Goal: Task Accomplishment & Management: Complete application form

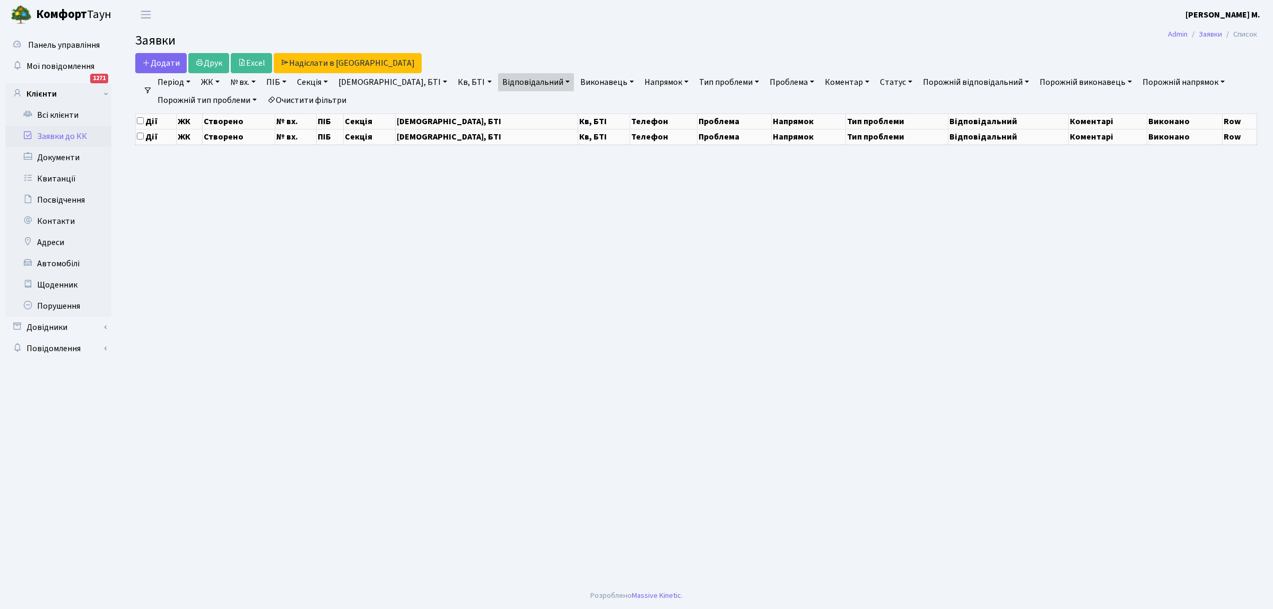
select select "25"
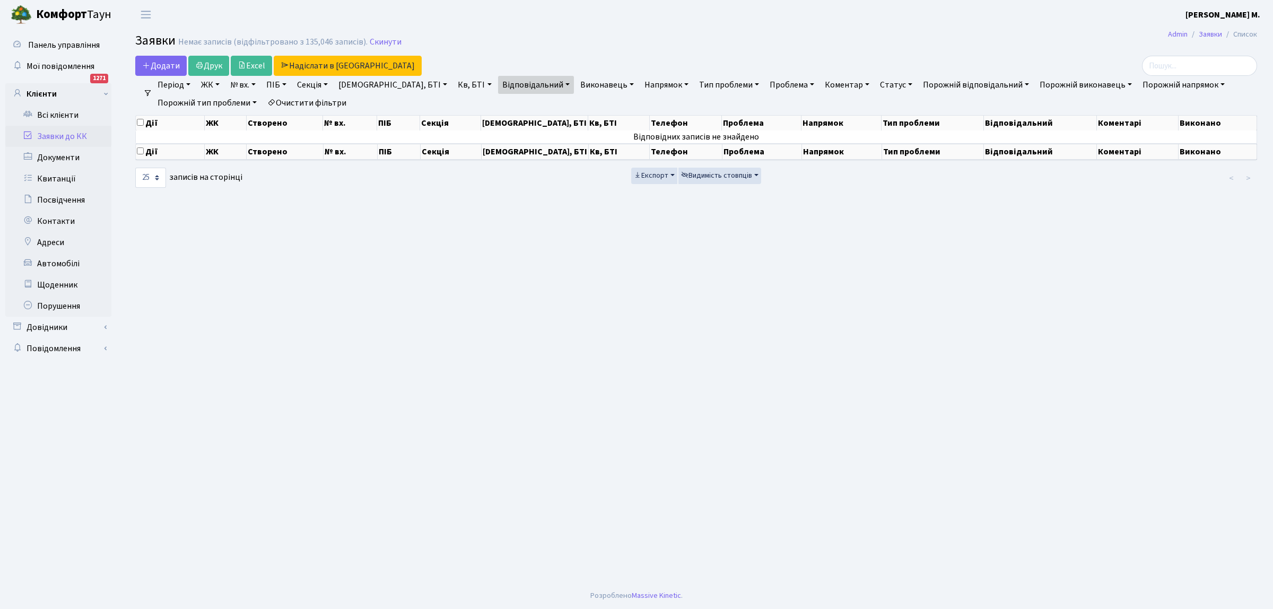
click at [83, 134] on link "Заявки до КК" at bounding box center [58, 136] width 106 height 21
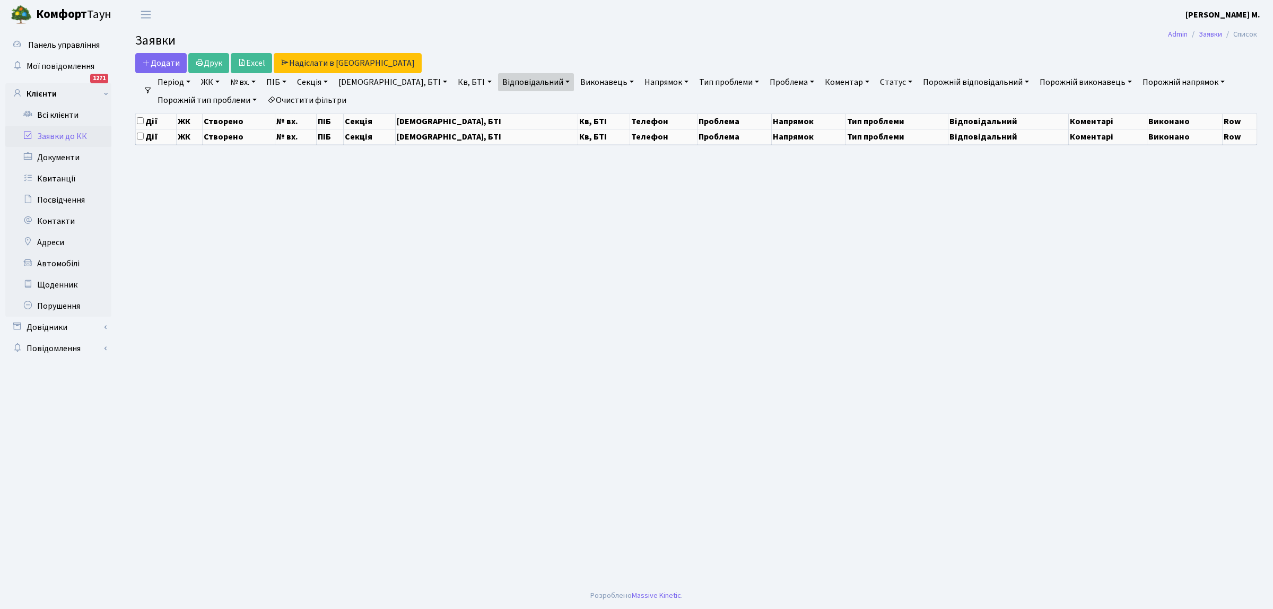
select select "25"
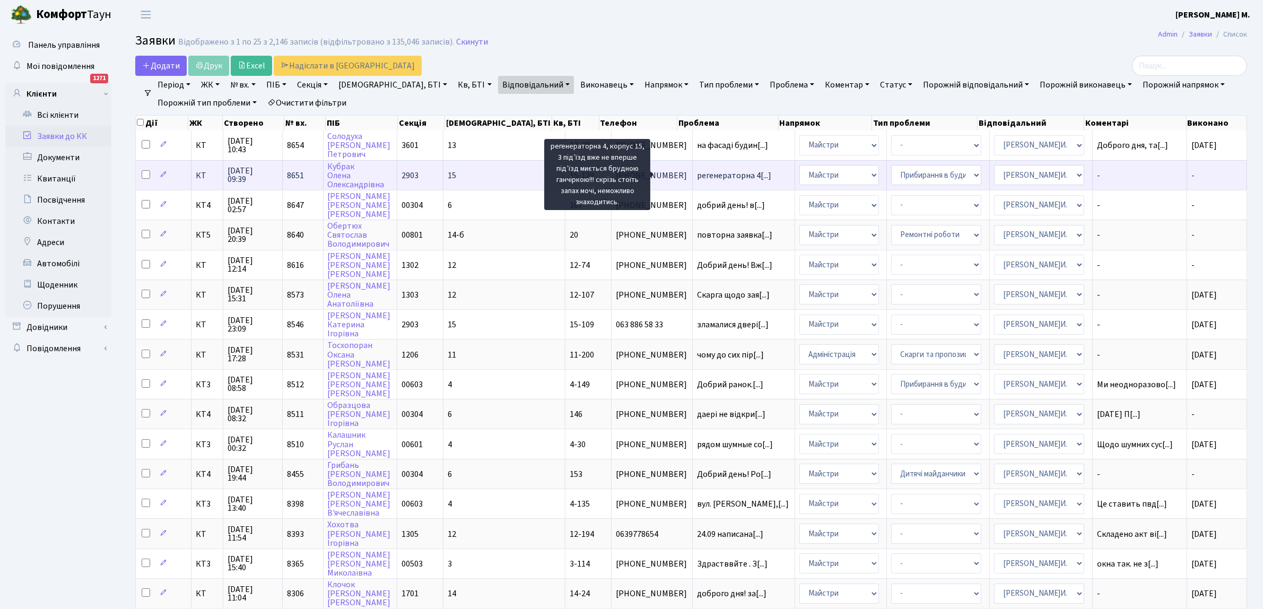
click at [697, 173] on span "регенераторна 4[...]" at bounding box center [734, 176] width 74 height 12
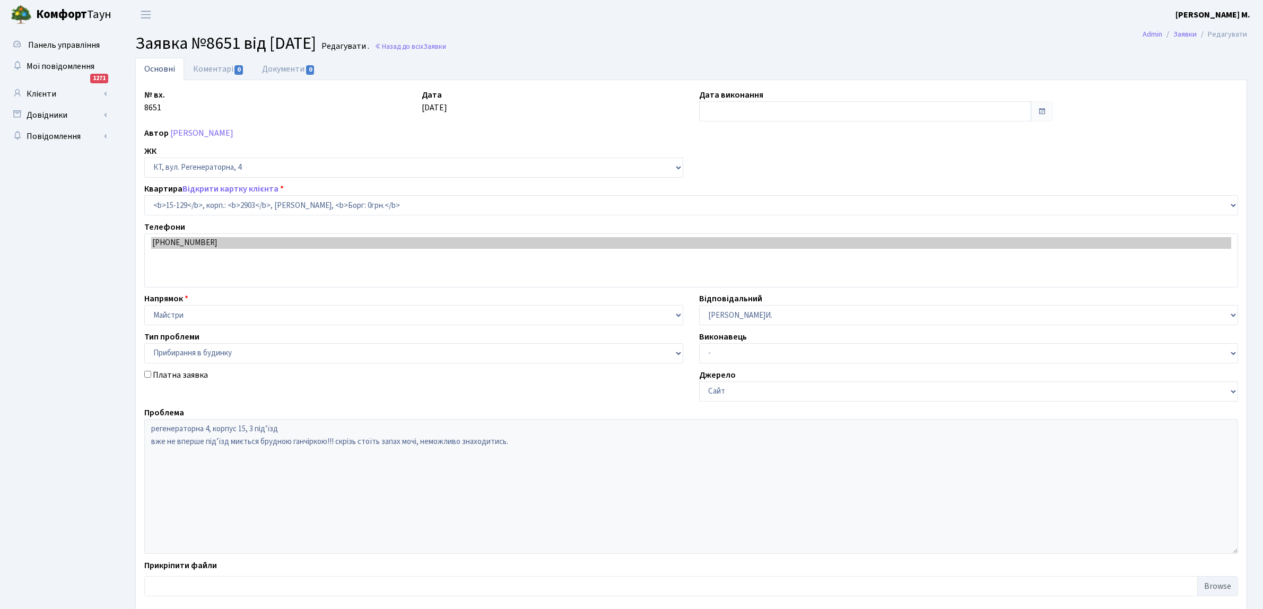
select select "8904"
select select "58"
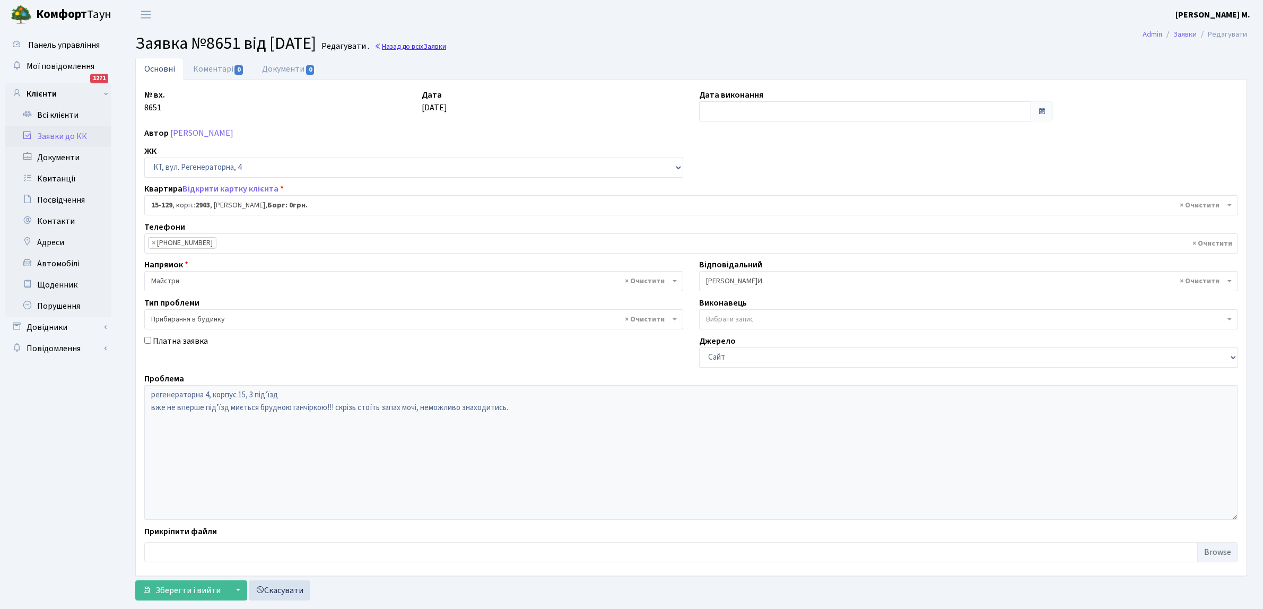
click at [433, 43] on link "Назад до всіх Заявки" at bounding box center [410, 46] width 72 height 10
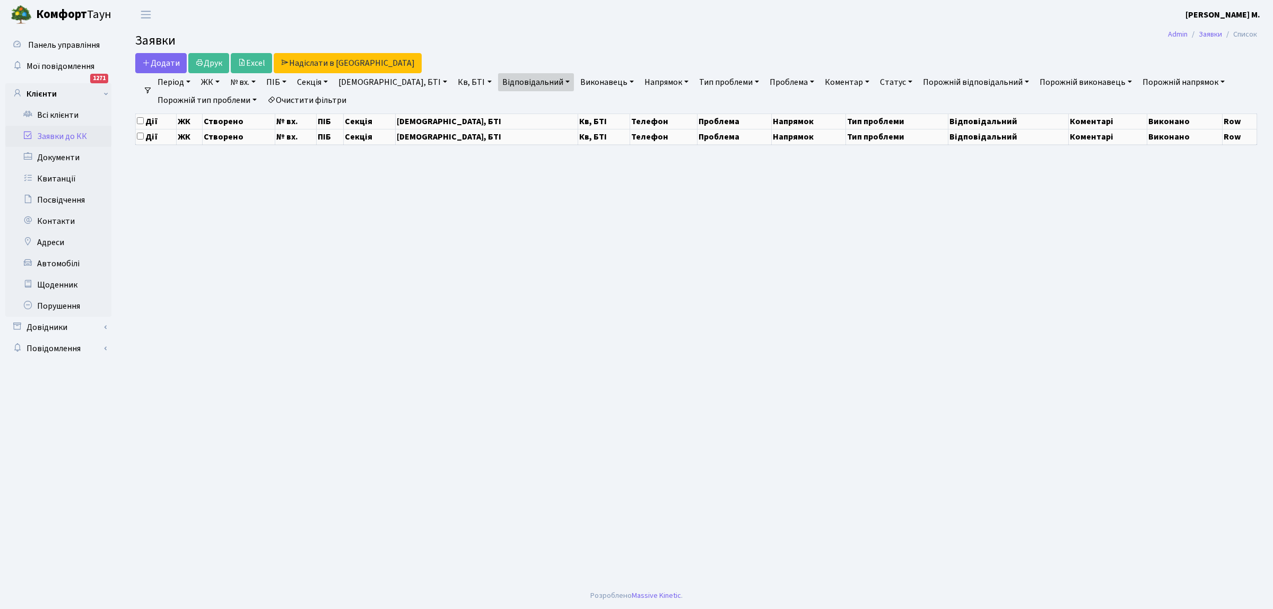
select select "25"
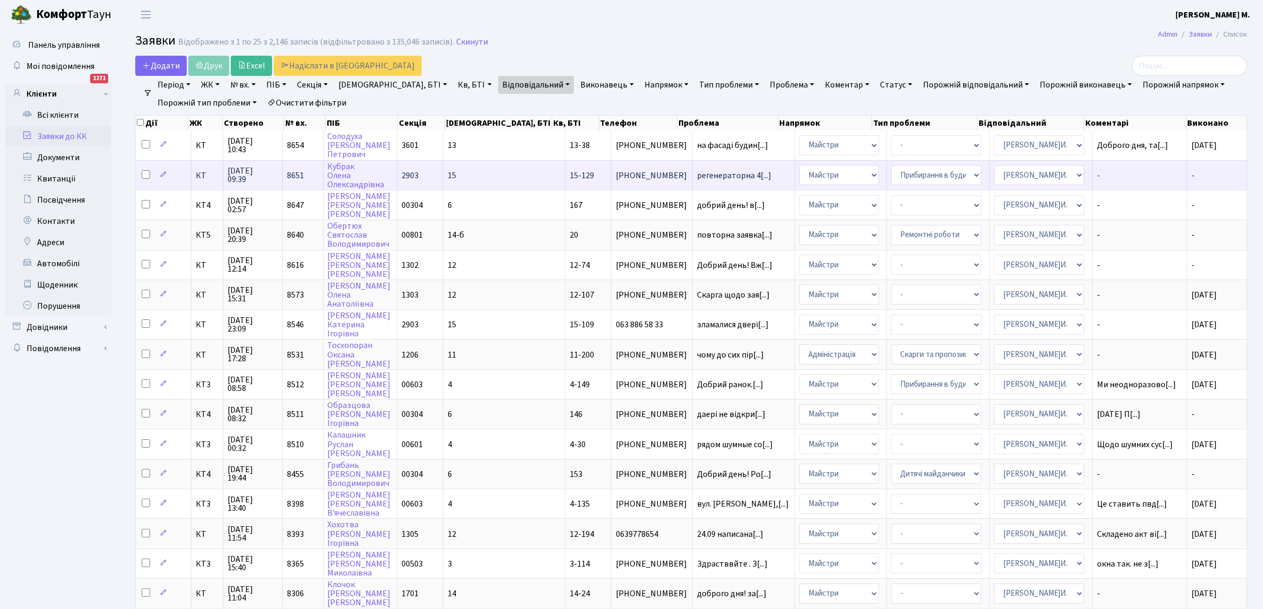
click at [623, 175] on span "[PHONE_NUMBER]" at bounding box center [652, 175] width 72 height 8
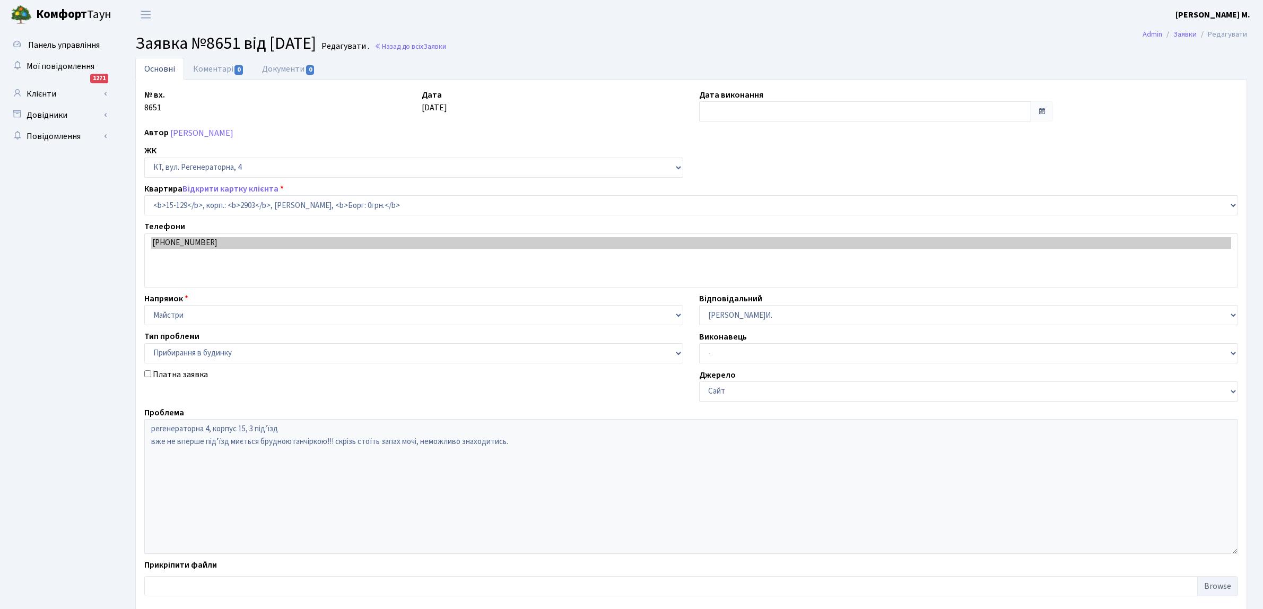
select select "8904"
select select "58"
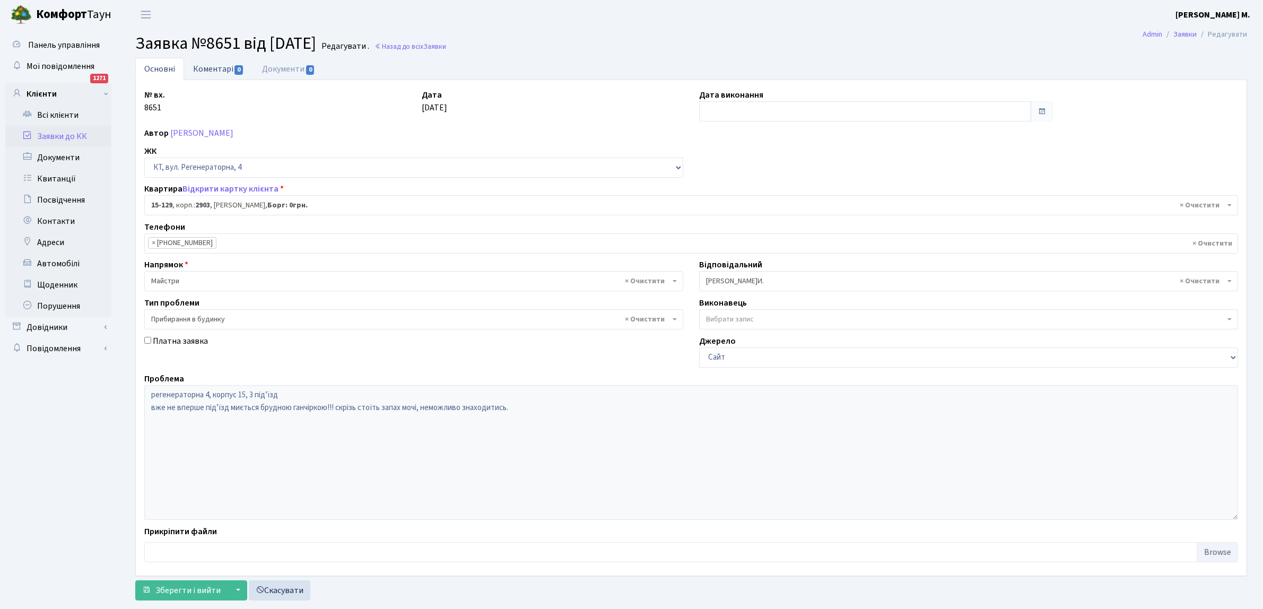
click at [225, 68] on link "Коментарі 0" at bounding box center [218, 69] width 69 height 22
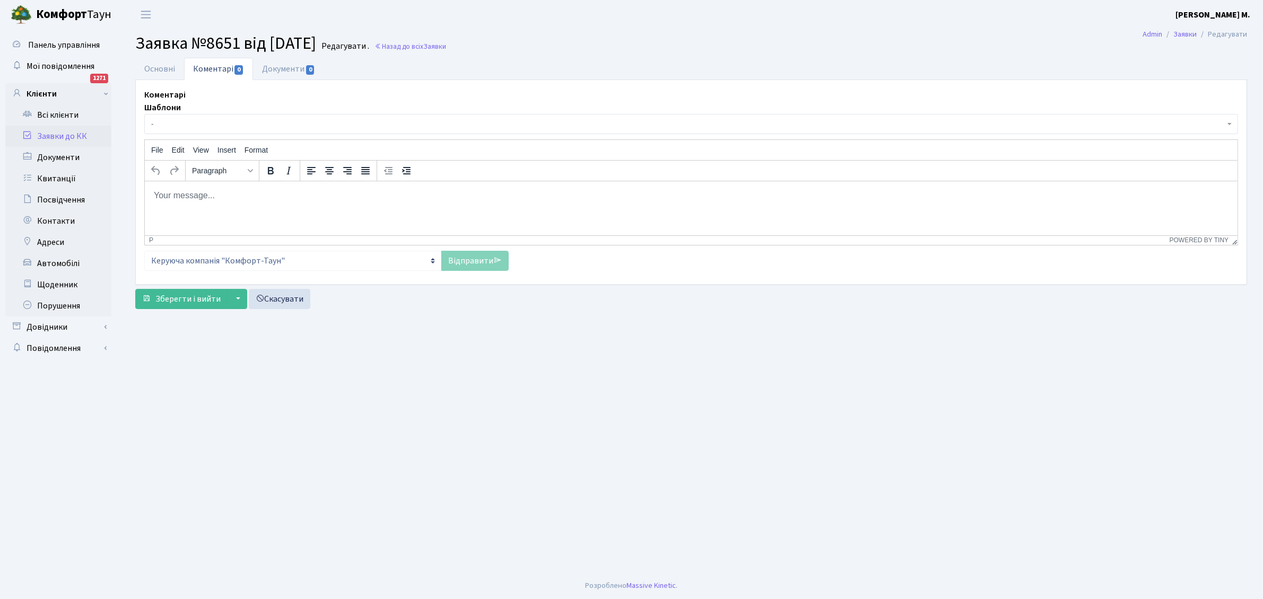
click at [191, 120] on span "-" at bounding box center [687, 124] width 1073 height 11
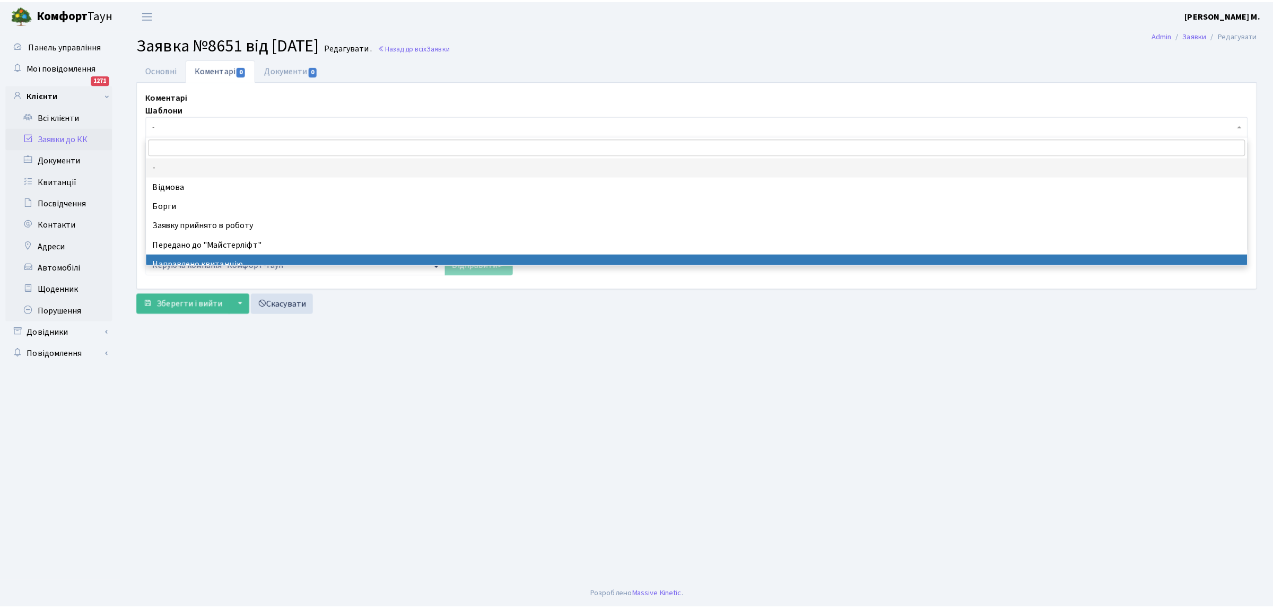
scroll to position [66, 0]
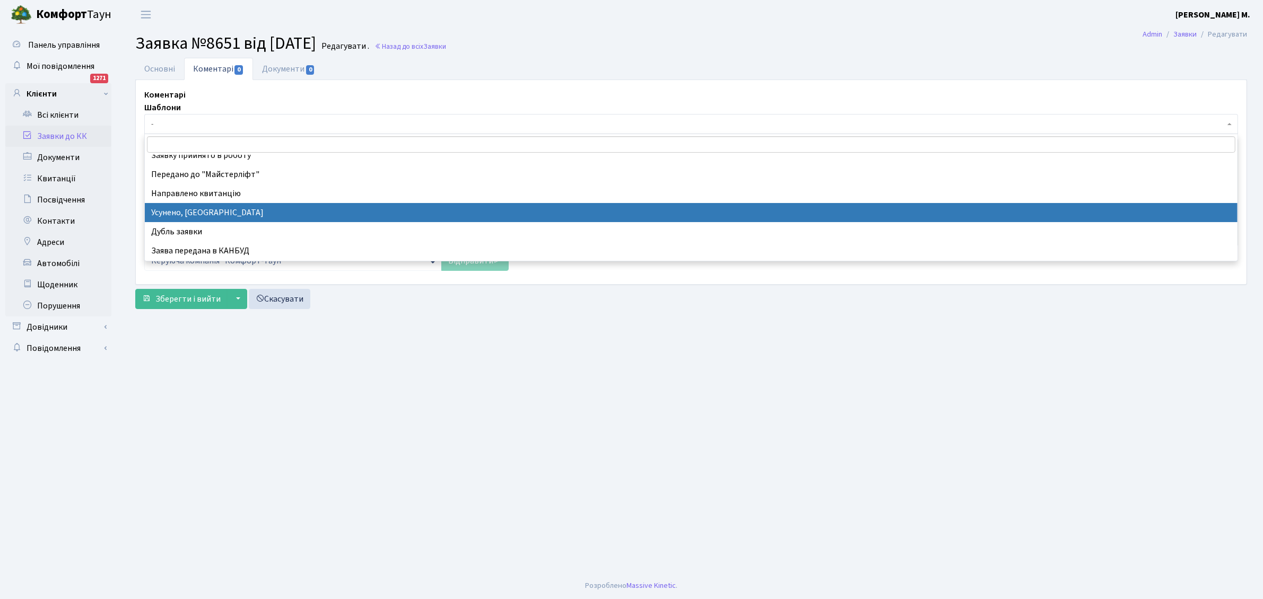
select select "15"
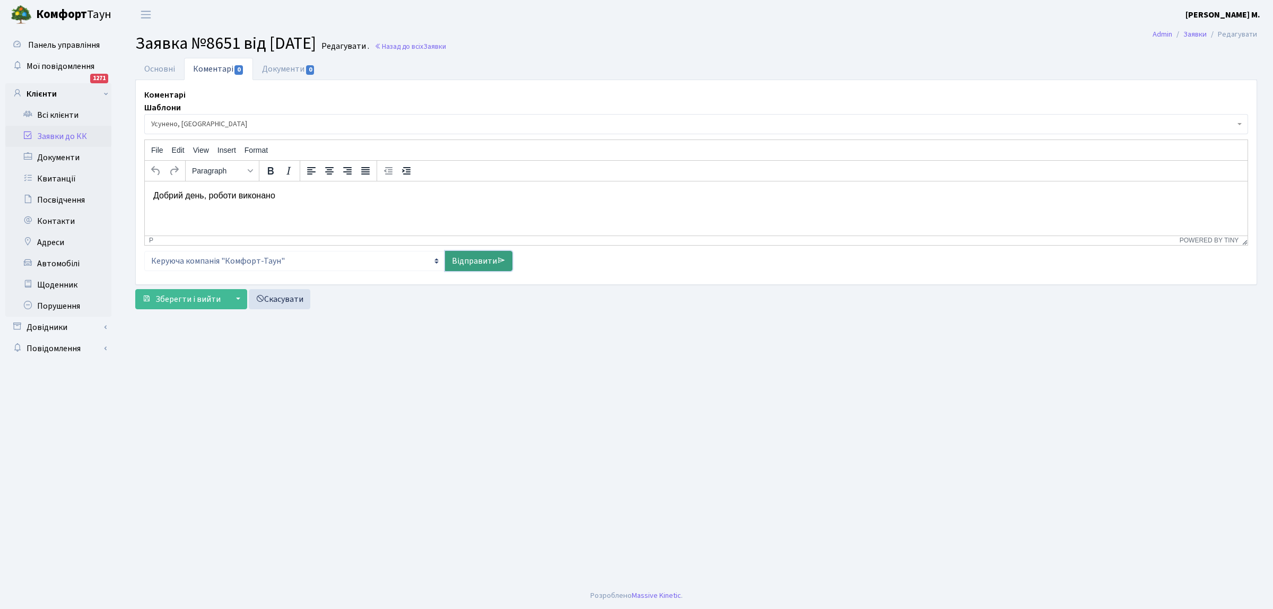
click at [459, 264] on link "Відправити" at bounding box center [478, 261] width 67 height 20
select select
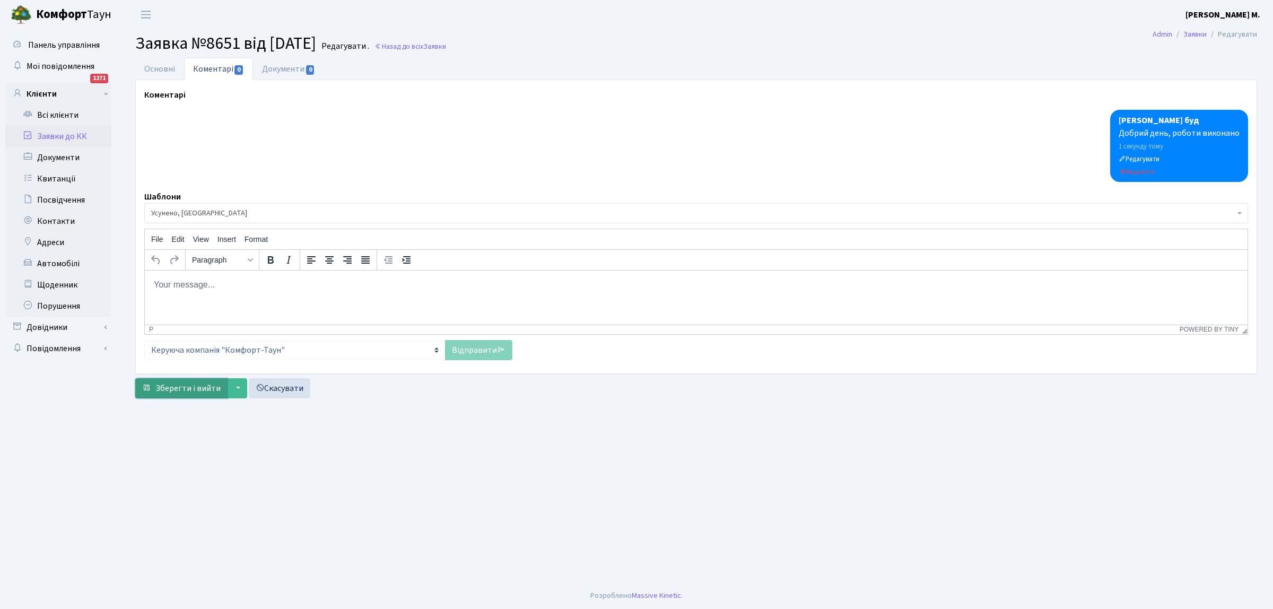
click at [168, 386] on span "Зберегти і вийти" at bounding box center [187, 388] width 65 height 12
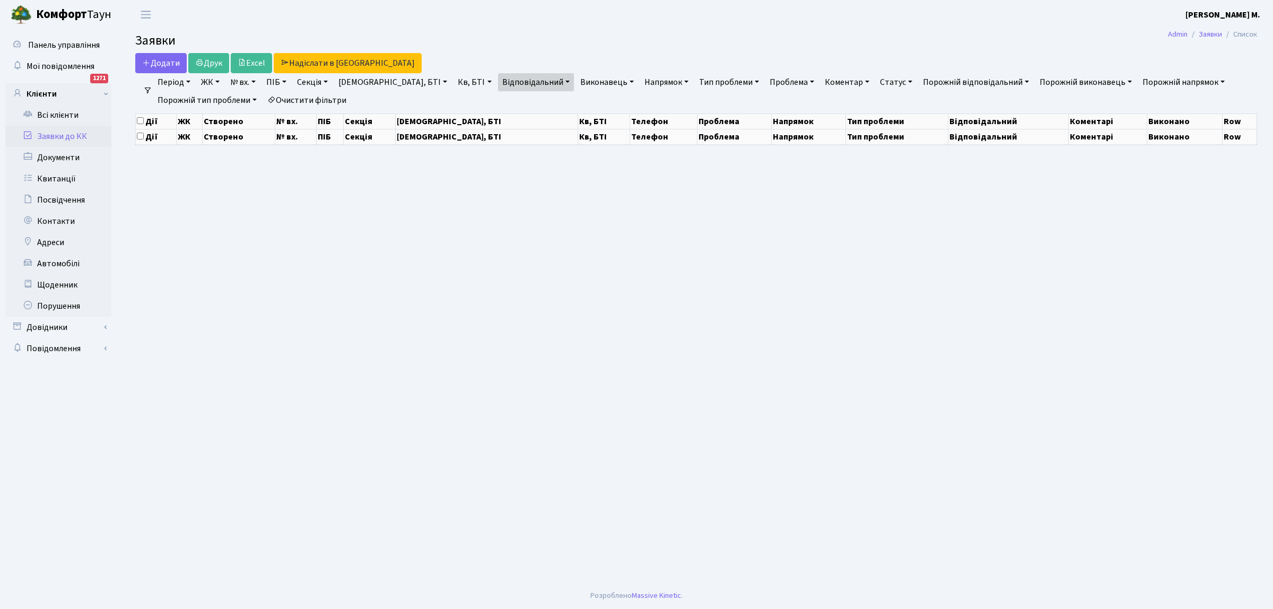
select select "25"
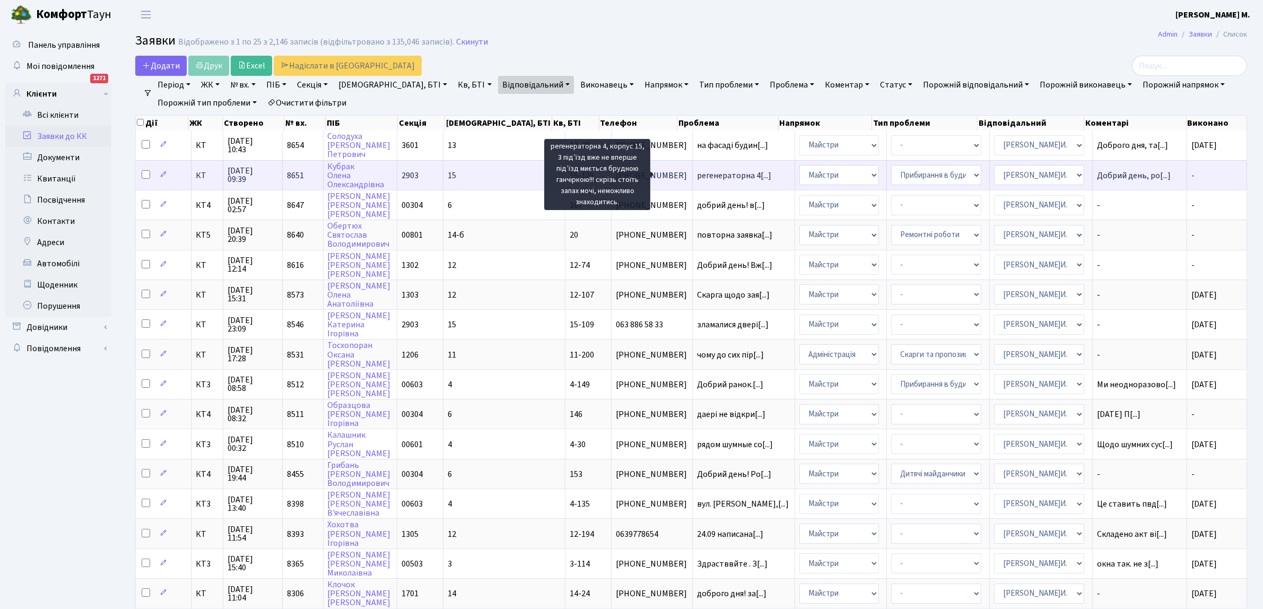
click at [697, 176] on span "регенераторна 4[...]" at bounding box center [734, 176] width 74 height 12
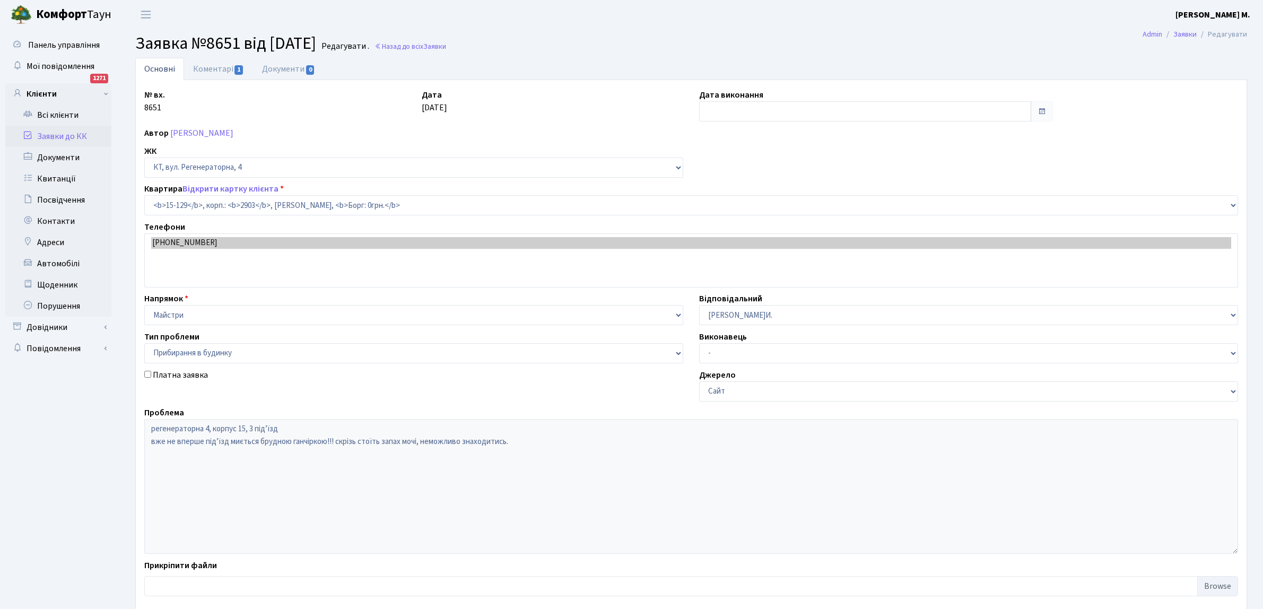
select select "8904"
select select "58"
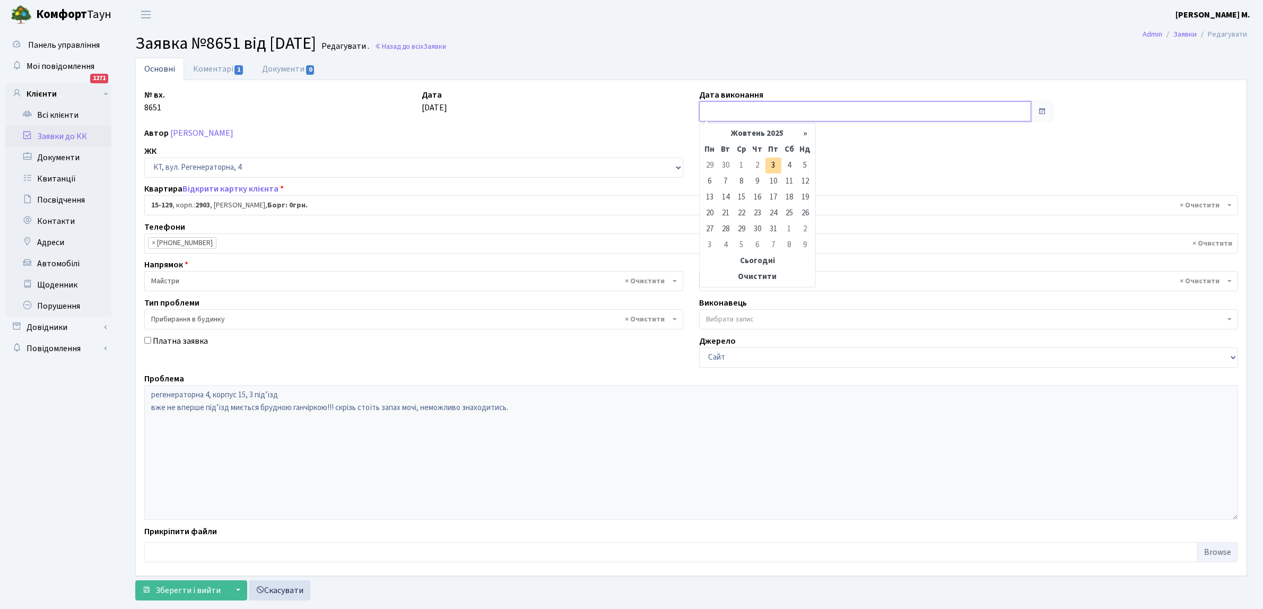
click at [724, 110] on input "text" at bounding box center [865, 111] width 332 height 20
click at [773, 165] on td "3" at bounding box center [773, 166] width 16 height 16
type input "[DATE]"
click at [163, 589] on span "Зберегти і вийти" at bounding box center [187, 590] width 65 height 12
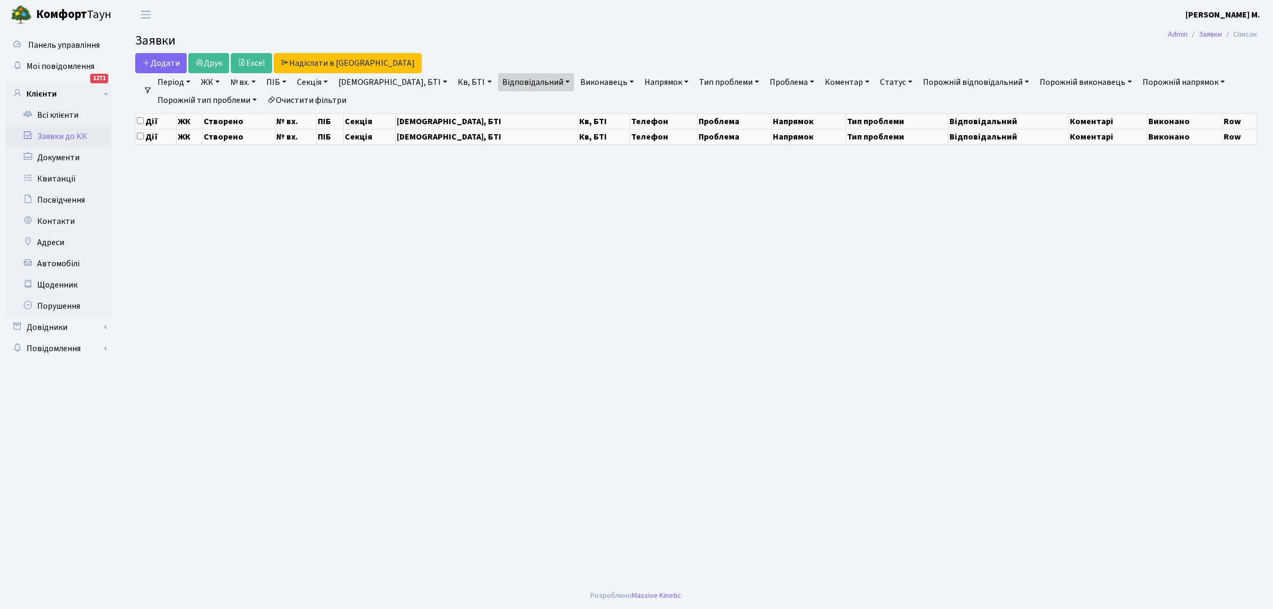
select select "25"
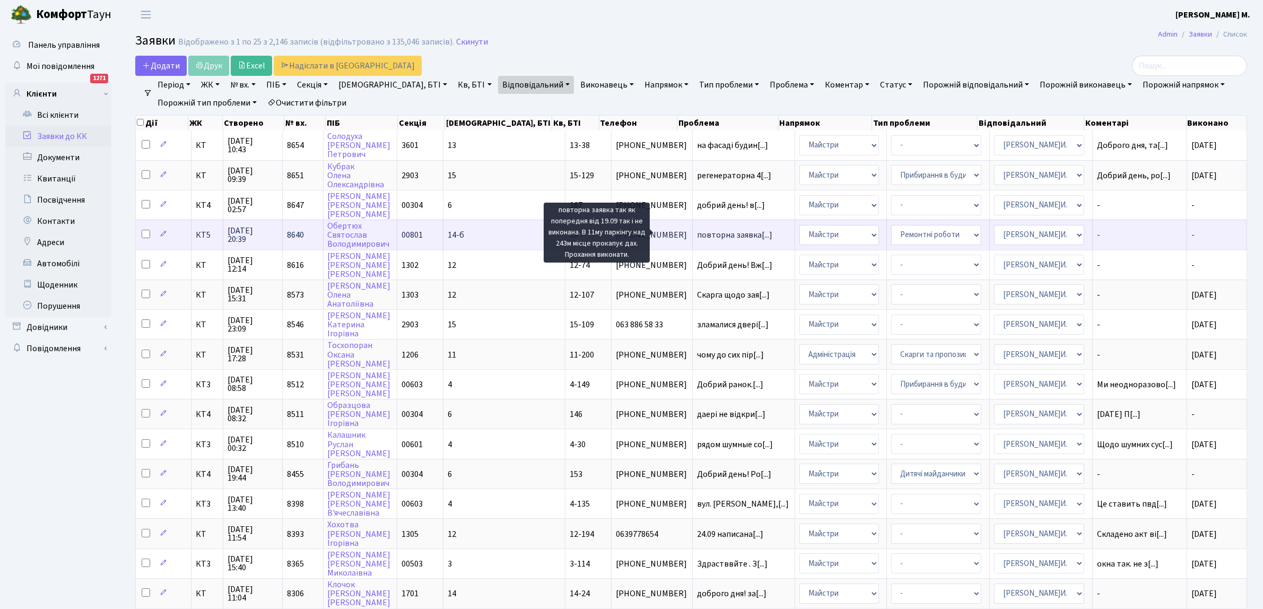
click at [697, 229] on span "повторна заявка[...]" at bounding box center [734, 235] width 75 height 12
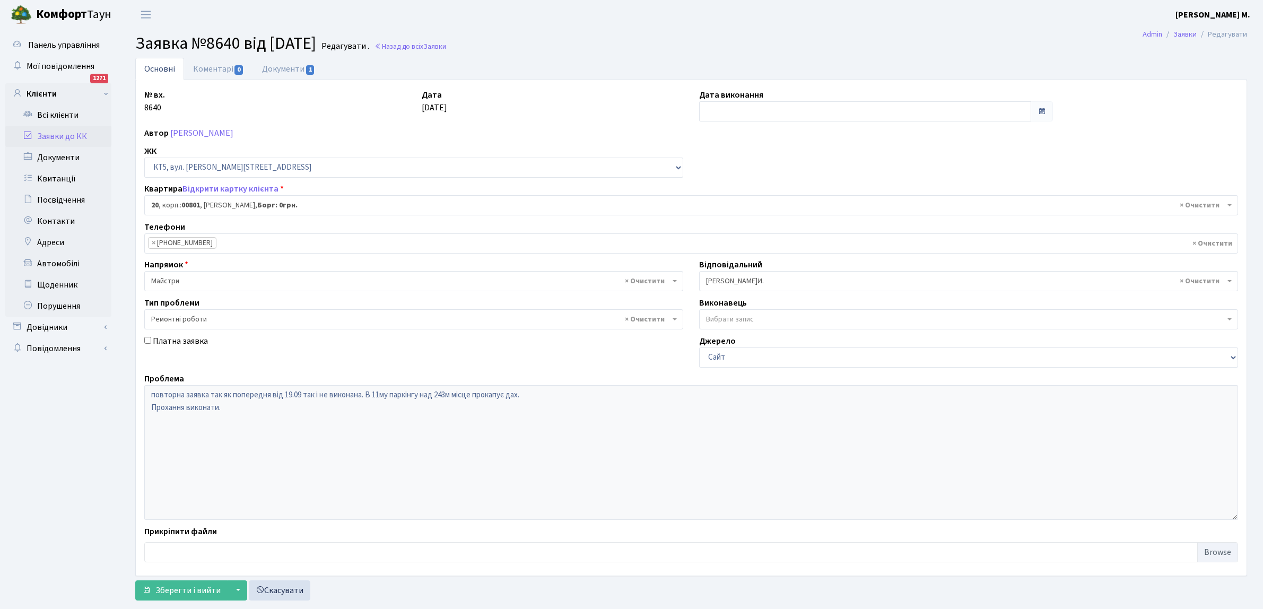
select select "17550"
select select "62"
click at [239, 65] on span "0" at bounding box center [238, 70] width 8 height 10
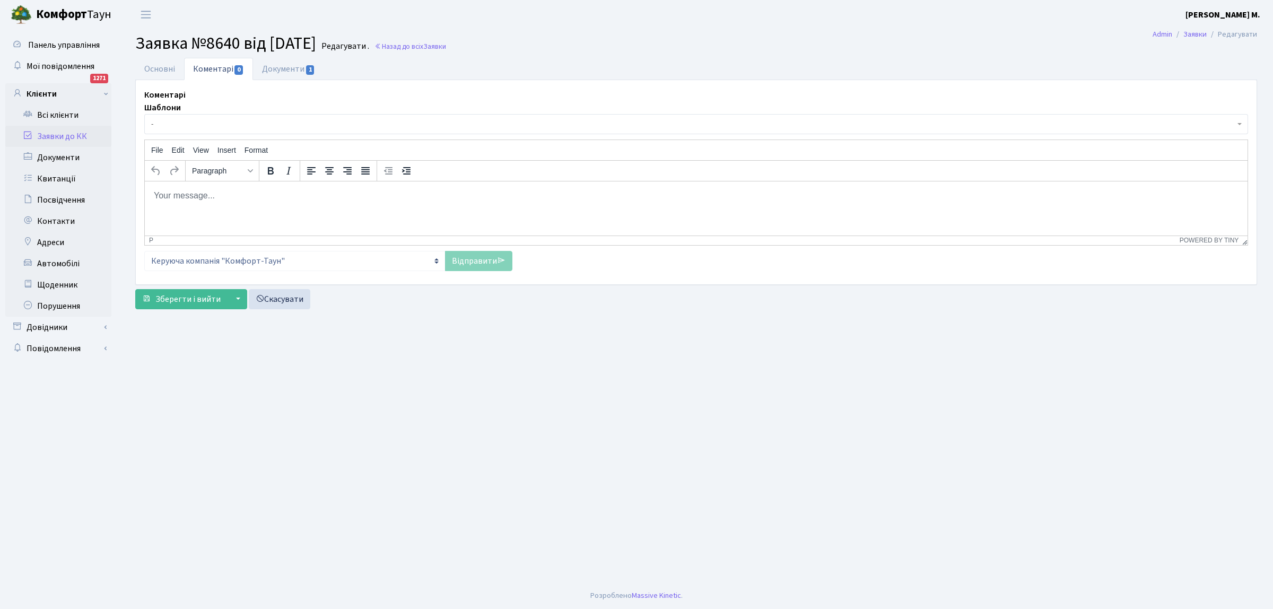
click at [158, 195] on body "Rich Text Area. Press ALT-0 for help." at bounding box center [696, 195] width 1086 height 12
click at [465, 265] on link "Відправити" at bounding box center [478, 261] width 67 height 20
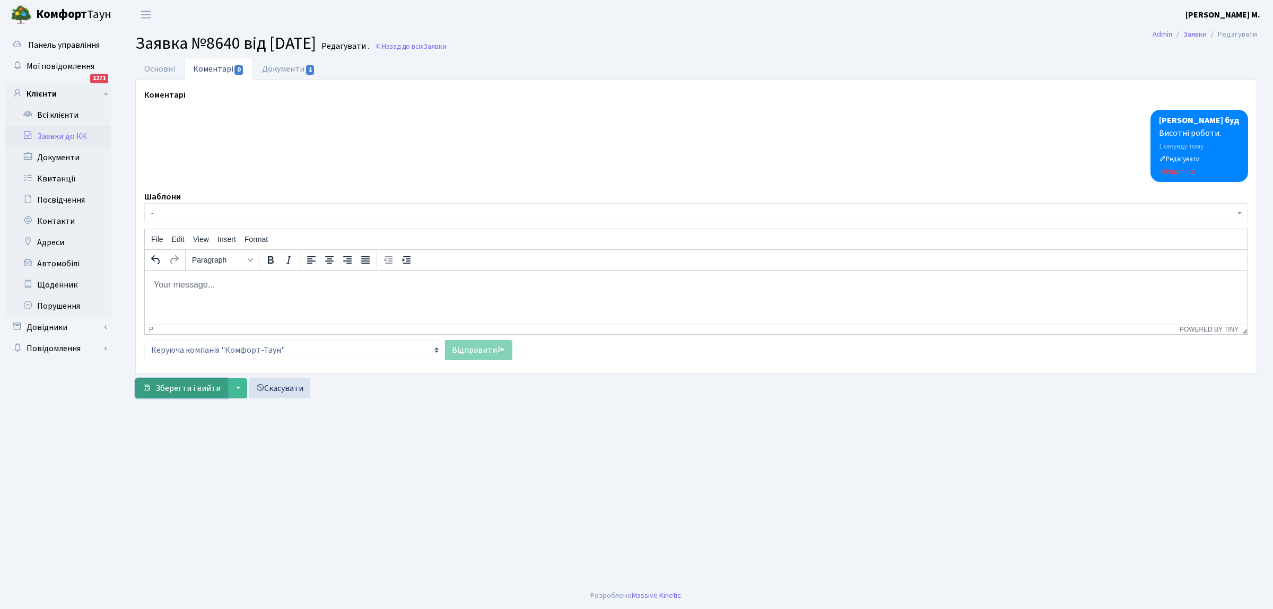
click at [179, 391] on span "Зберегти і вийти" at bounding box center [187, 388] width 65 height 12
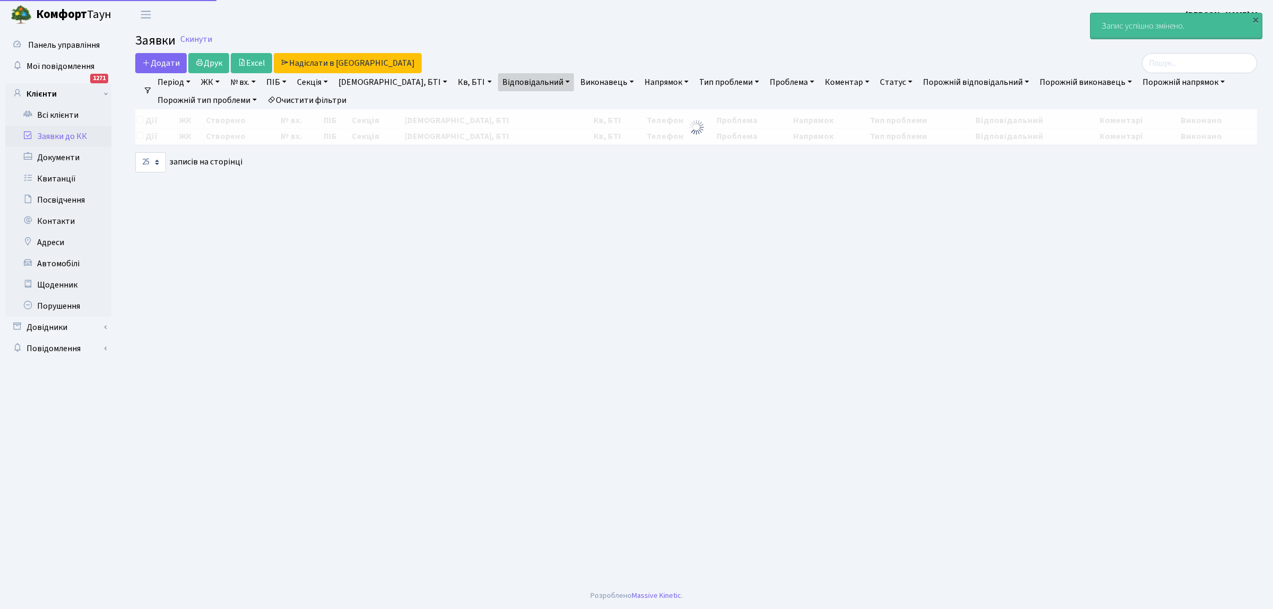
select select "25"
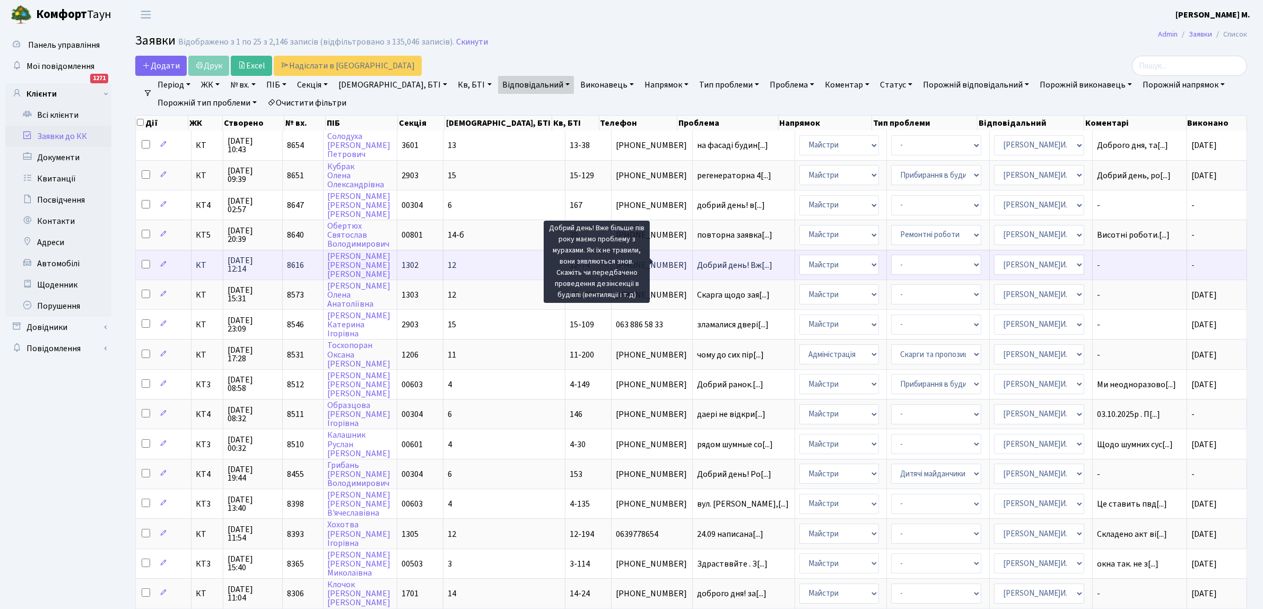
click at [697, 259] on span "Добрий день! Вж[...]" at bounding box center [734, 265] width 75 height 12
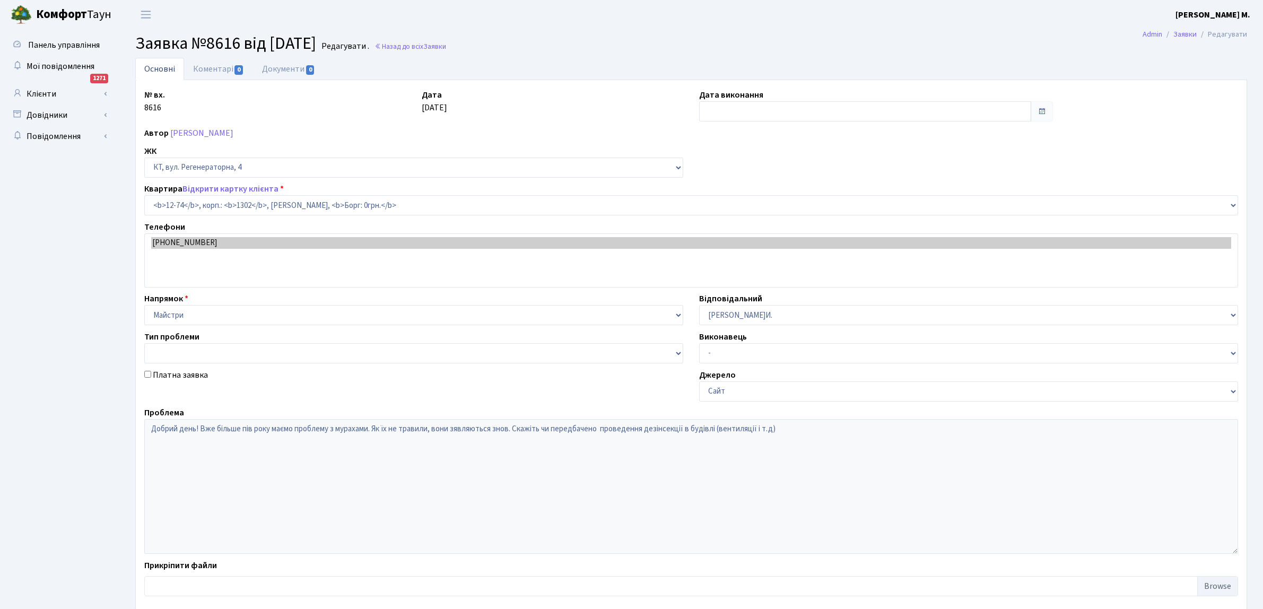
select select "7181"
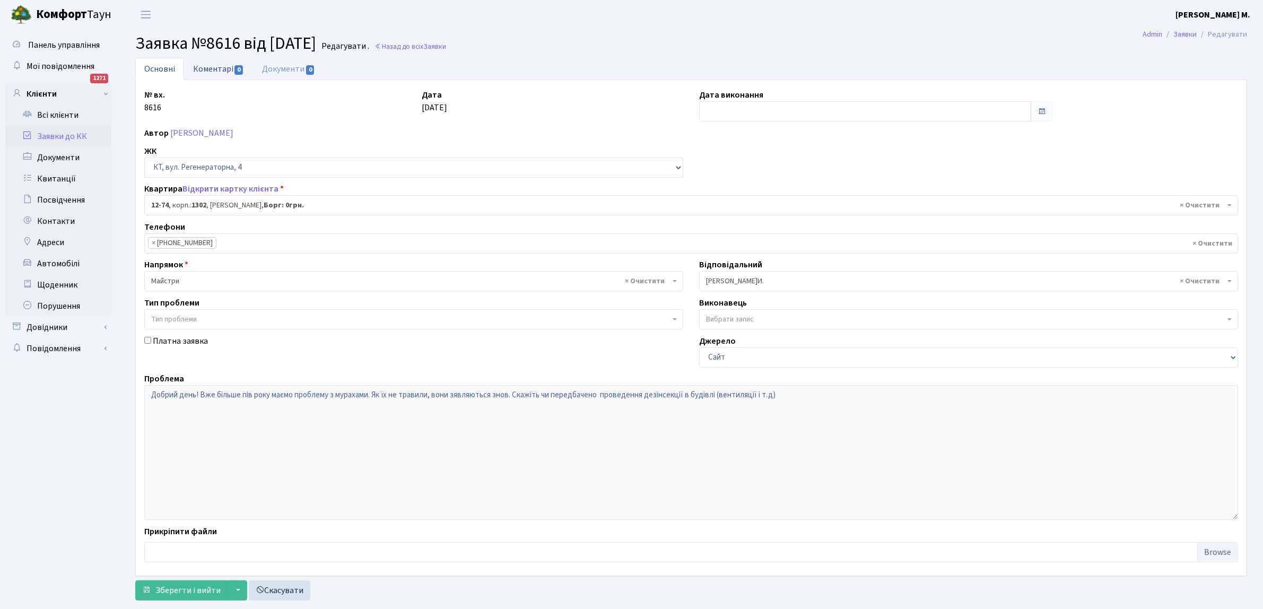
click at [197, 69] on link "Коментарі 0" at bounding box center [218, 69] width 69 height 22
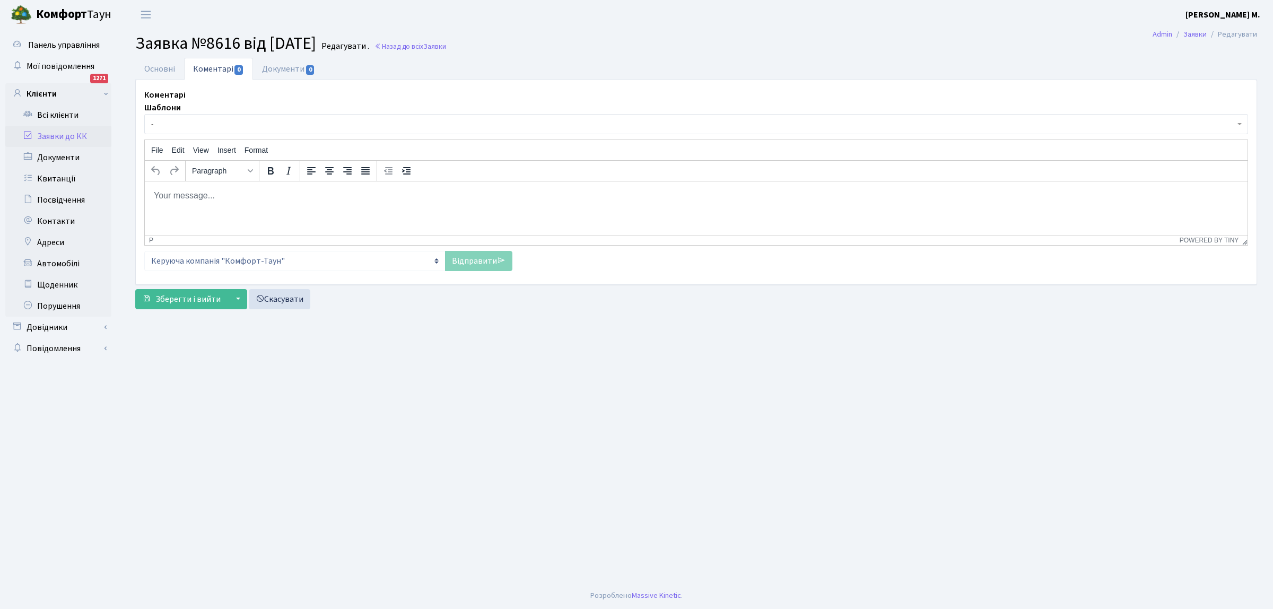
click at [156, 193] on body "Rich Text Area. Press ALT-0 for help." at bounding box center [696, 195] width 1086 height 12
drag, startPoint x: 167, startPoint y: 194, endPoint x: 167, endPoint y: 215, distance: 21.7
click at [167, 196] on p "КП"Профдезіфекція"" at bounding box center [696, 195] width 1086 height 12
click at [164, 194] on p "КП" Профдезіфекція"" at bounding box center [696, 195] width 1086 height 12
click at [171, 194] on p "КП " Профдезіфекція"" at bounding box center [696, 195] width 1086 height 12
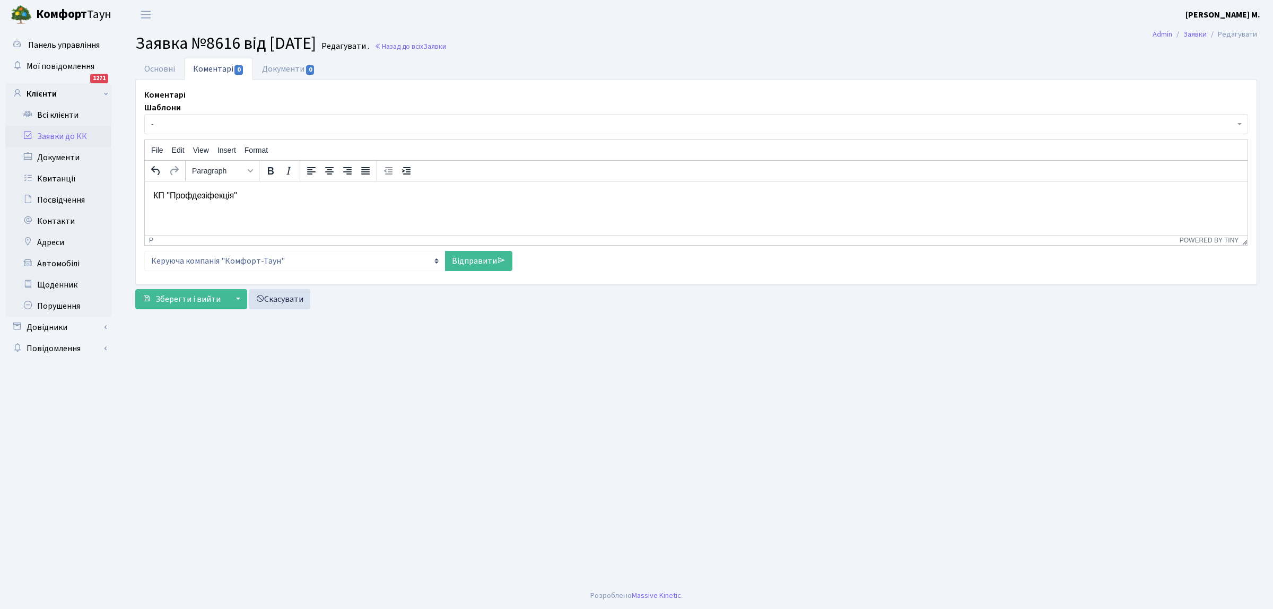
click at [238, 194] on p "КП "Профдезіфекція"" at bounding box center [696, 195] width 1086 height 12
drag, startPoint x: 486, startPoint y: 258, endPoint x: 399, endPoint y: 289, distance: 92.9
click at [486, 259] on link "Відправити" at bounding box center [478, 261] width 67 height 20
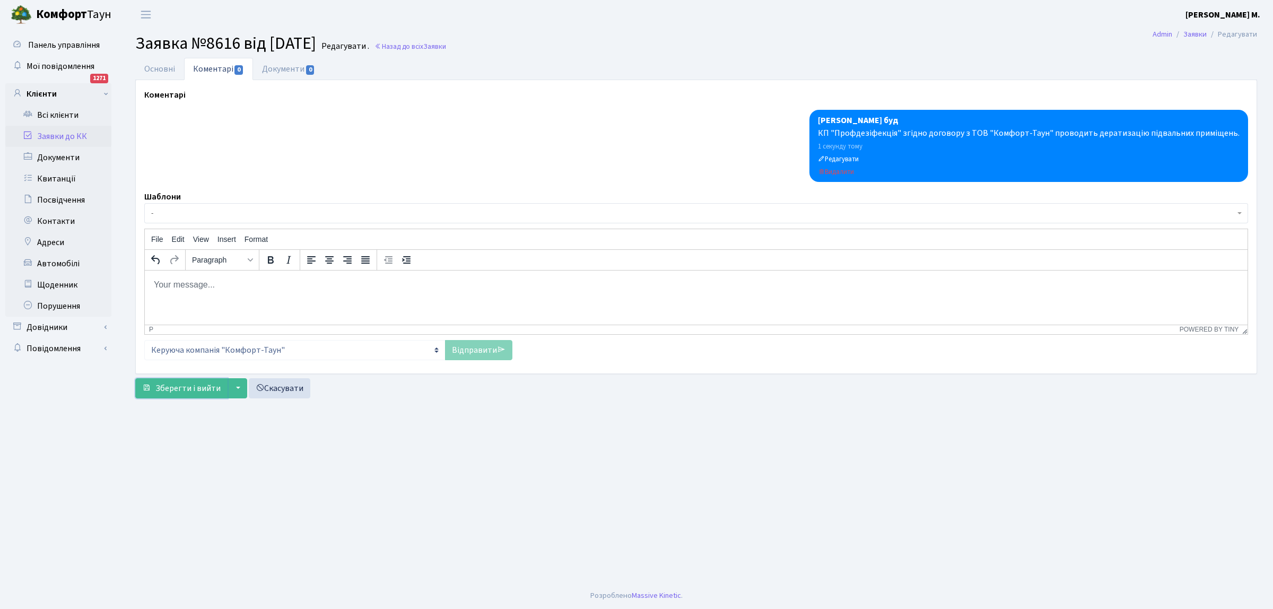
drag, startPoint x: 174, startPoint y: 386, endPoint x: 246, endPoint y: 330, distance: 90.7
click at [177, 385] on span "Зберегти і вийти" at bounding box center [187, 388] width 65 height 12
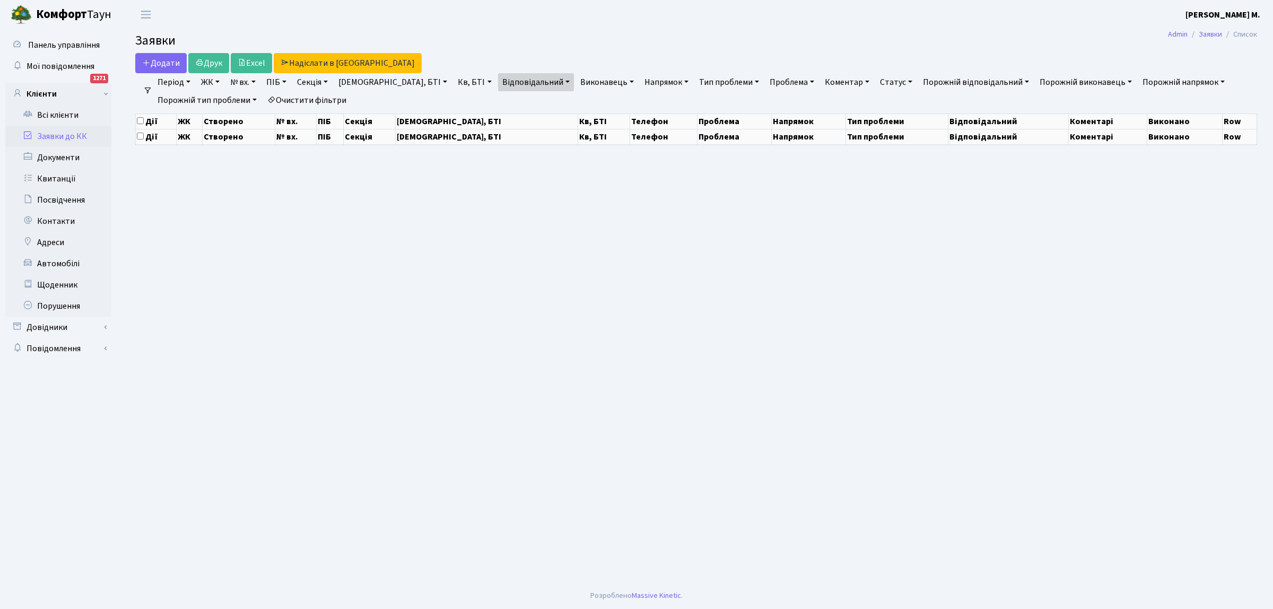
select select "25"
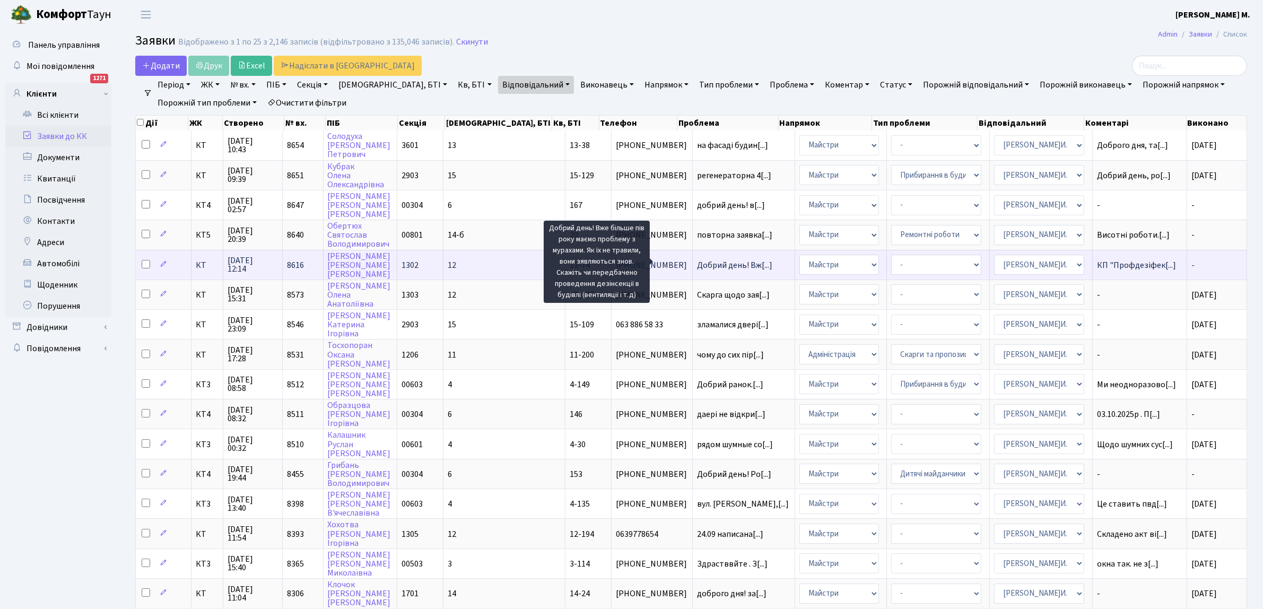
click at [714, 263] on span "Добрий день! Вж[...]" at bounding box center [734, 265] width 75 height 12
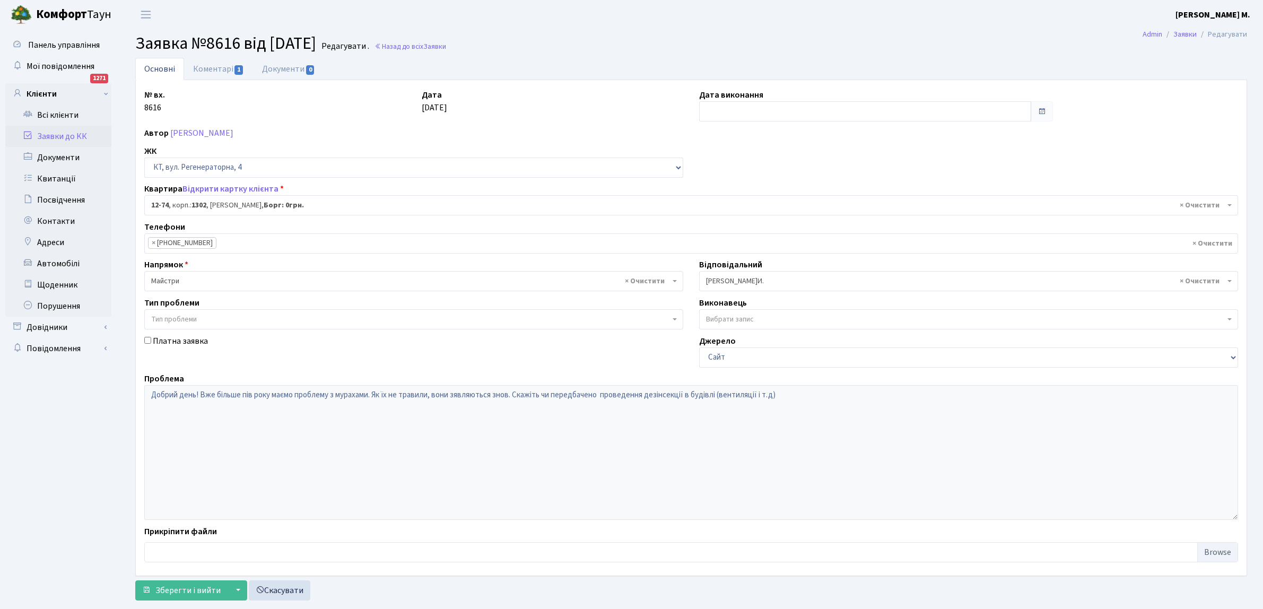
select select "7181"
click at [722, 112] on input "text" at bounding box center [865, 111] width 332 height 20
click at [770, 163] on td "3" at bounding box center [773, 166] width 16 height 16
type input "[DATE]"
drag, startPoint x: 187, startPoint y: 590, endPoint x: 197, endPoint y: 570, distance: 22.1
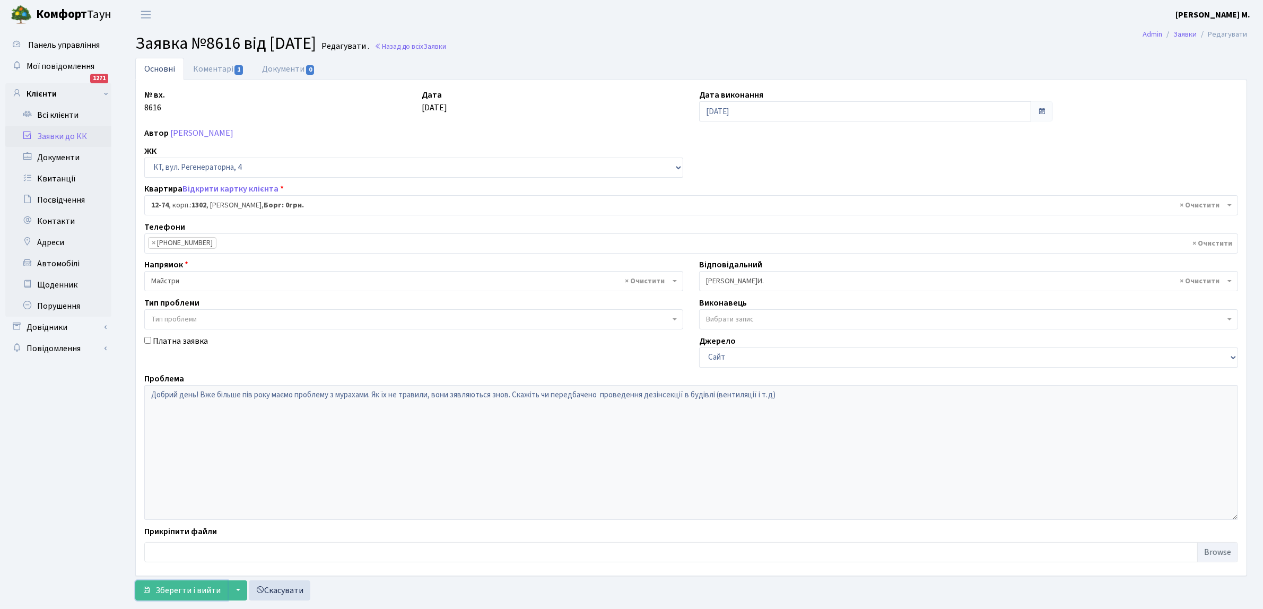
click at [189, 589] on span "Зберегти і вийти" at bounding box center [187, 590] width 65 height 12
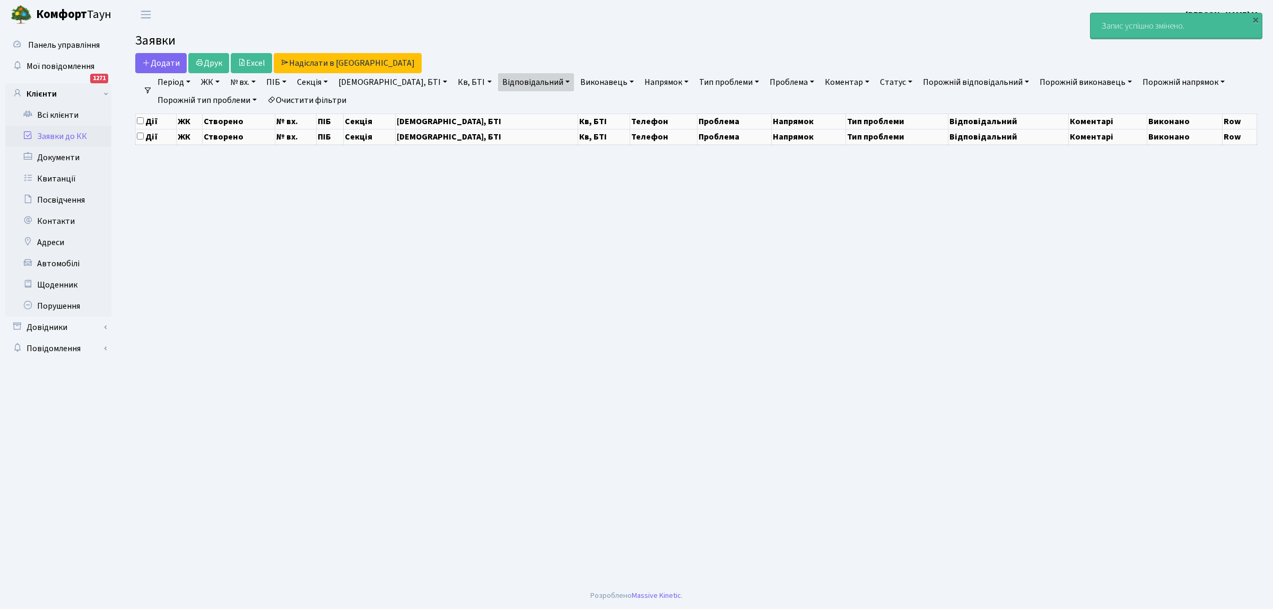
select select "25"
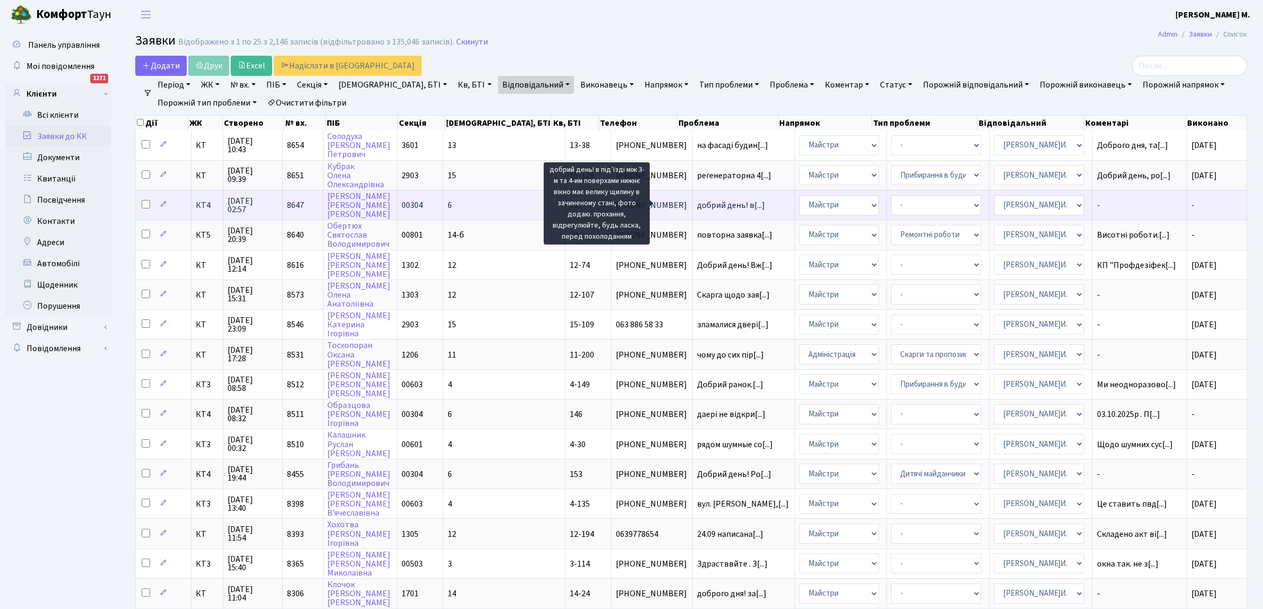
click at [697, 199] on span "добрий день! в[...]" at bounding box center [731, 205] width 68 height 12
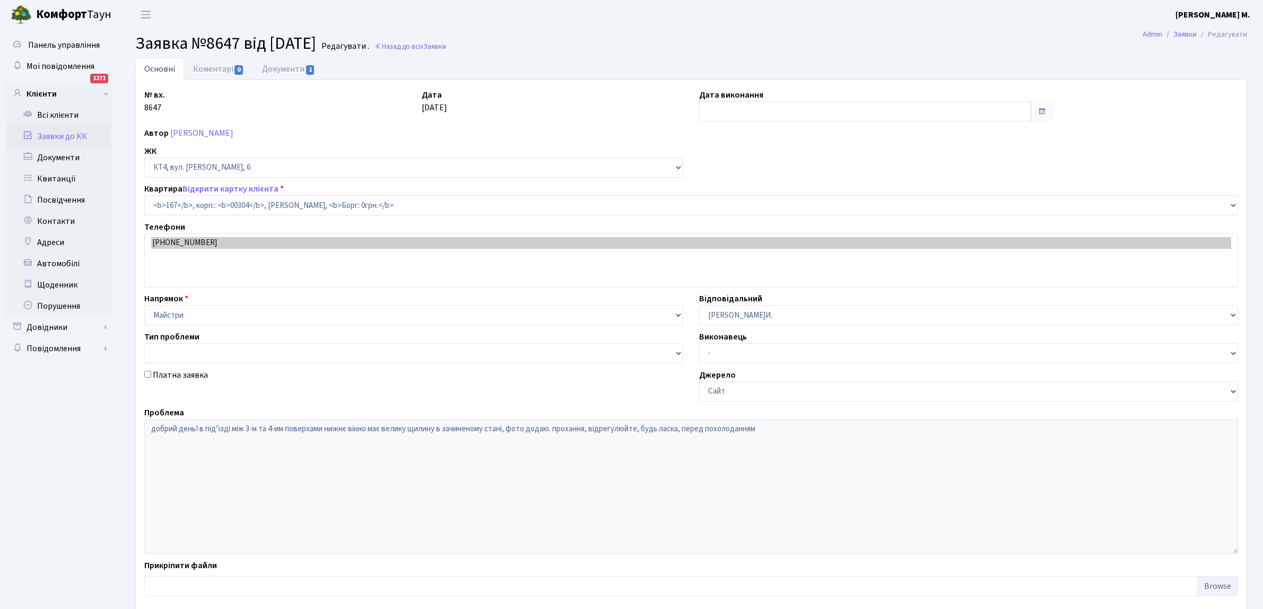
select select "16890"
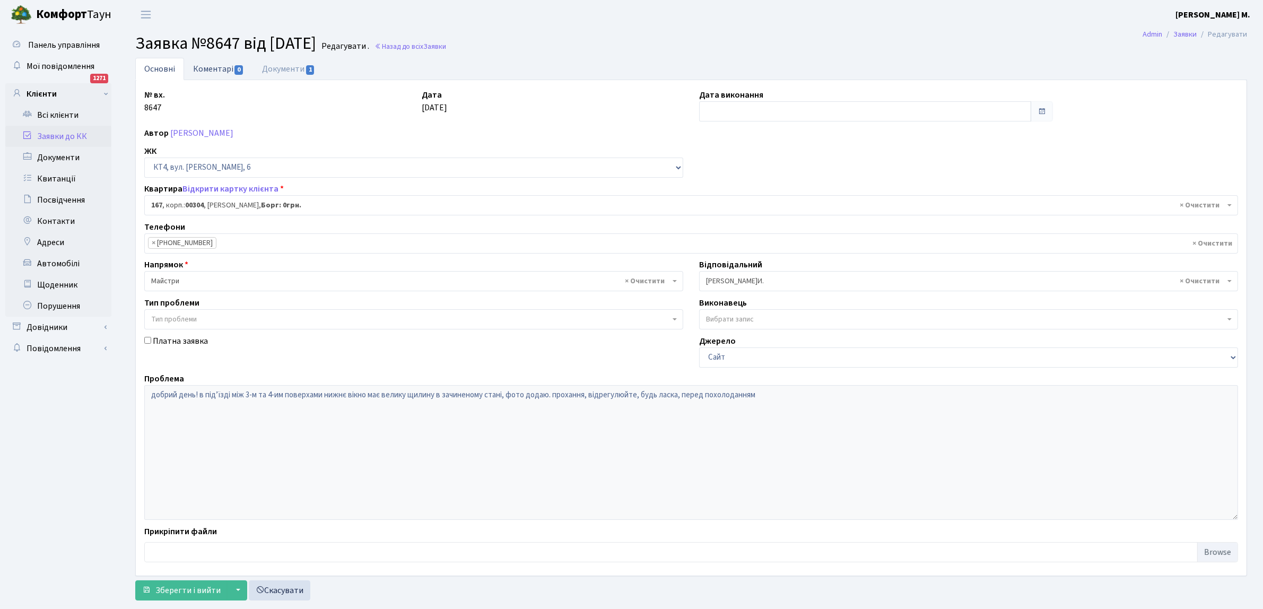
click at [234, 67] on span "0" at bounding box center [238, 70] width 8 height 10
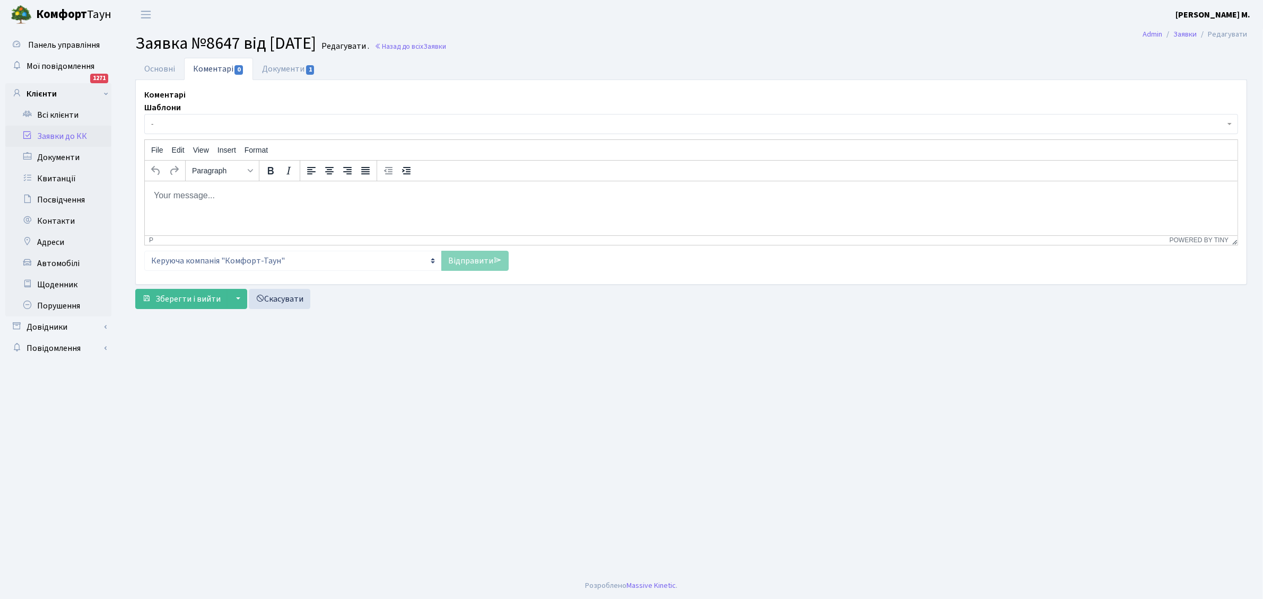
click at [204, 123] on span "-" at bounding box center [687, 124] width 1073 height 11
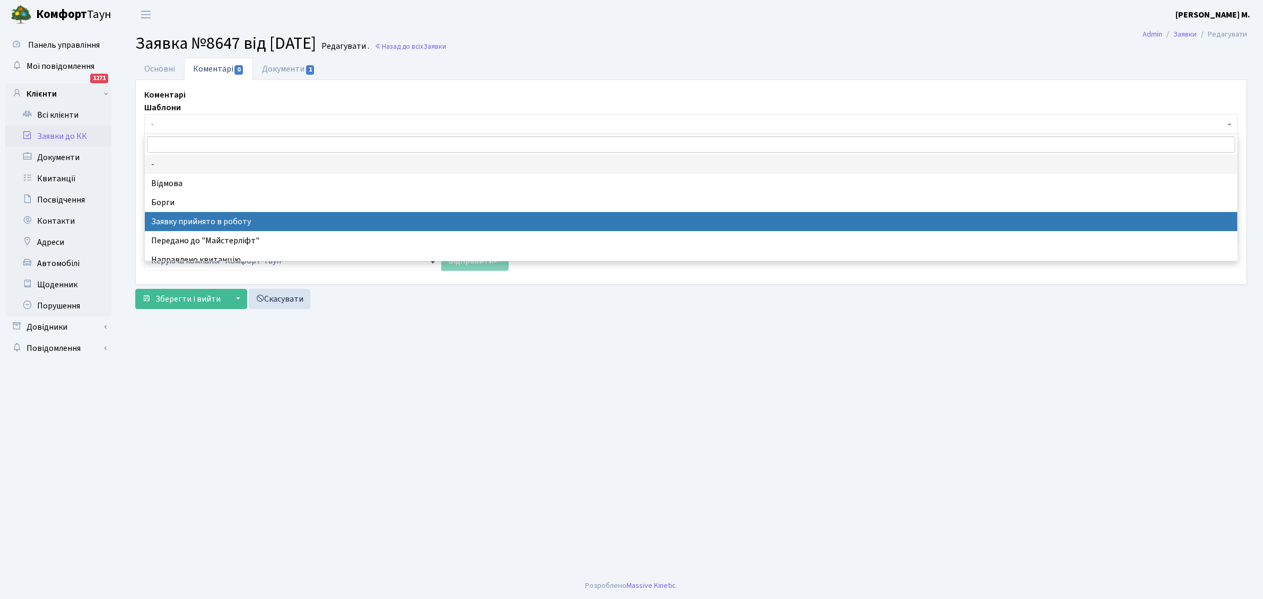
select select "7"
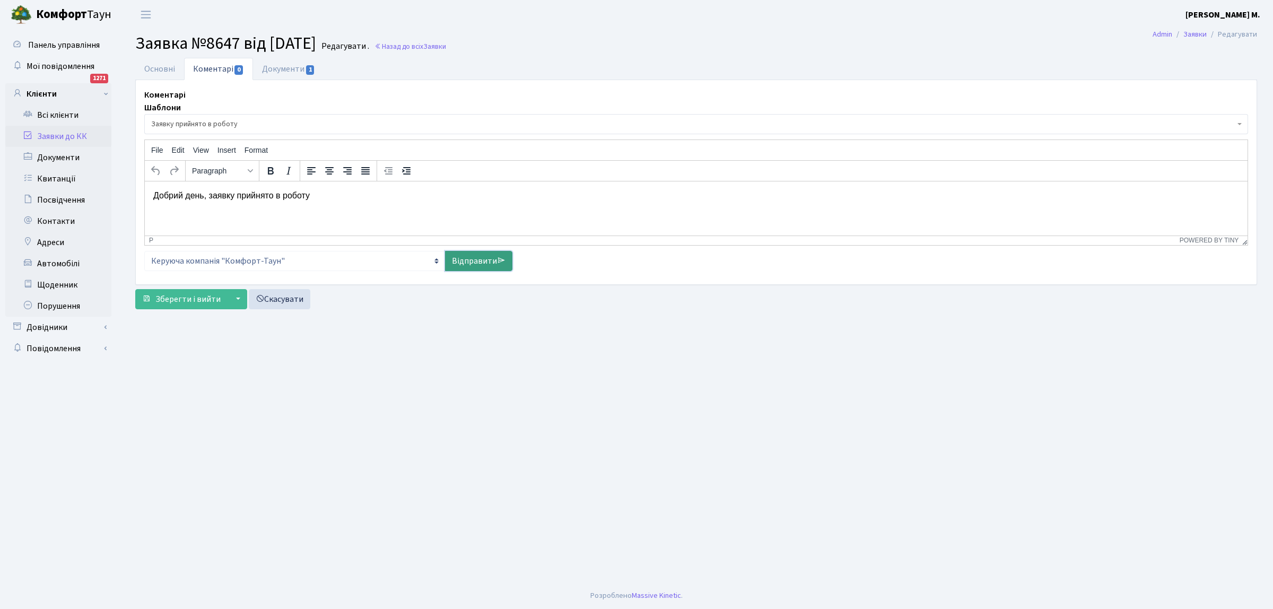
click at [468, 257] on link "Відправити" at bounding box center [478, 261] width 67 height 20
select select
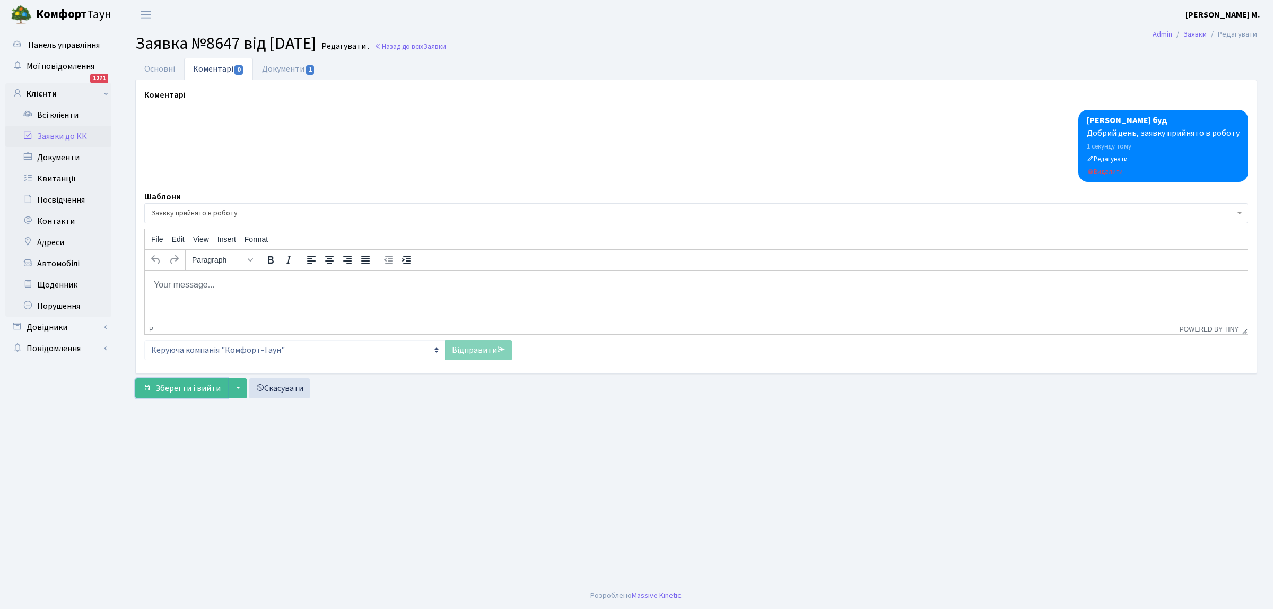
drag, startPoint x: 178, startPoint y: 388, endPoint x: 194, endPoint y: 353, distance: 38.0
click at [179, 386] on span "Зберегти і вийти" at bounding box center [187, 388] width 65 height 12
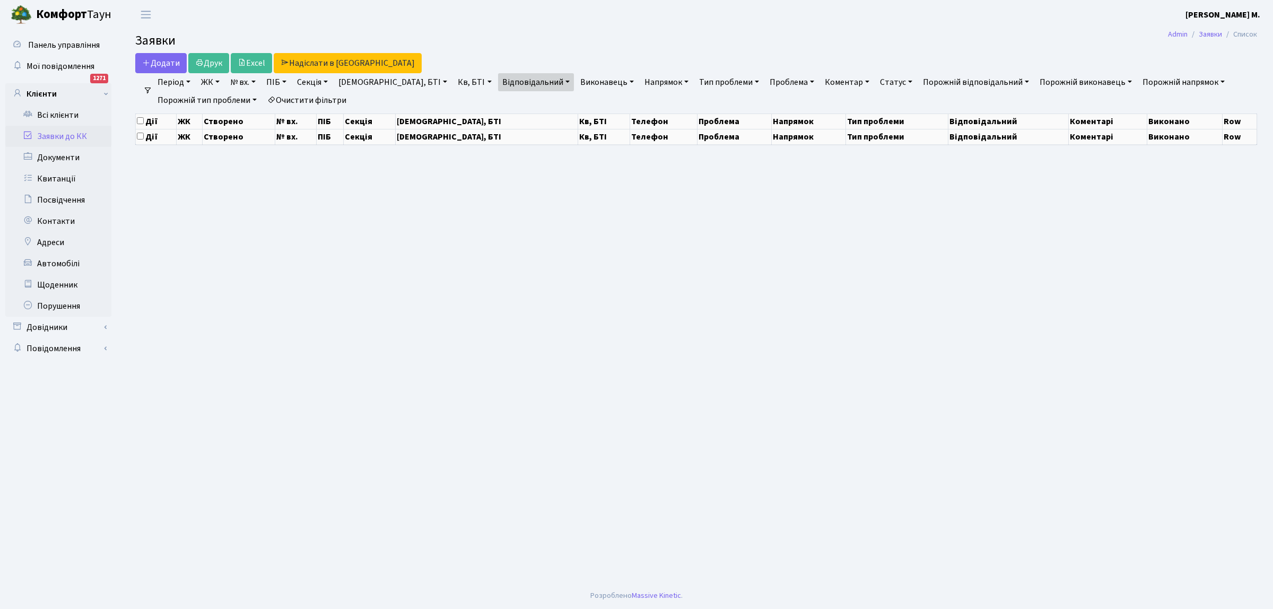
select select "25"
